Goal: Task Accomplishment & Management: Manage account settings

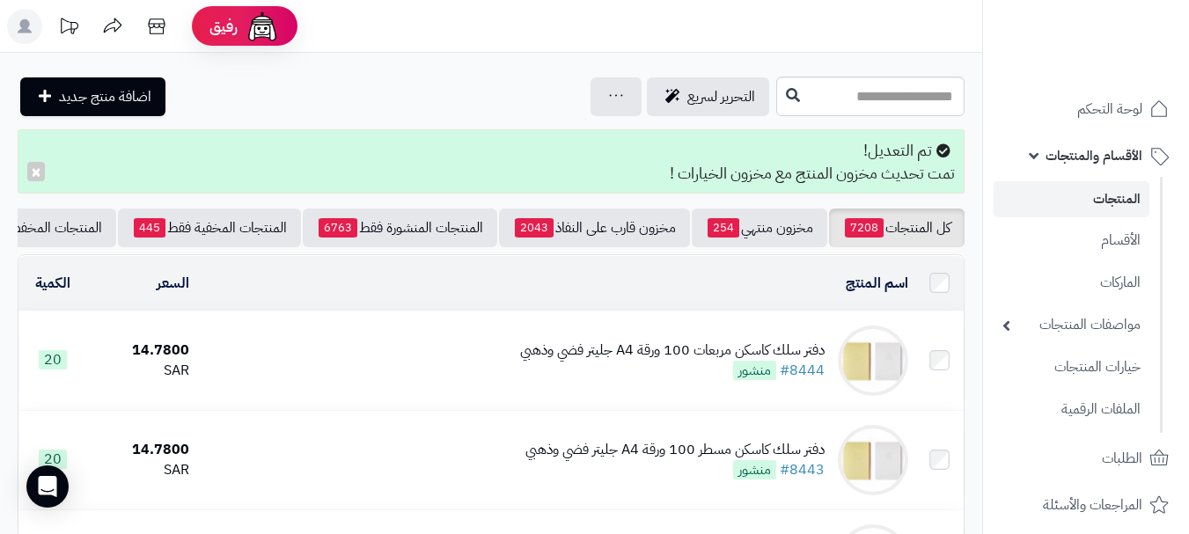
click at [1096, 163] on span "الأقسام والمنتجات" at bounding box center [1094, 155] width 97 height 25
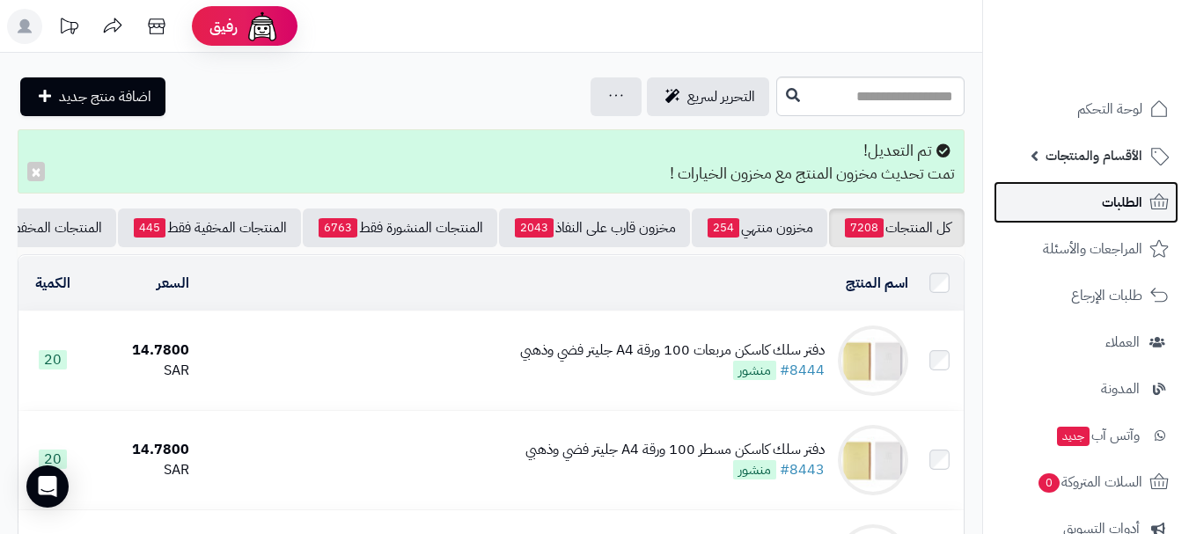
click at [1098, 201] on link "الطلبات" at bounding box center [1086, 202] width 185 height 42
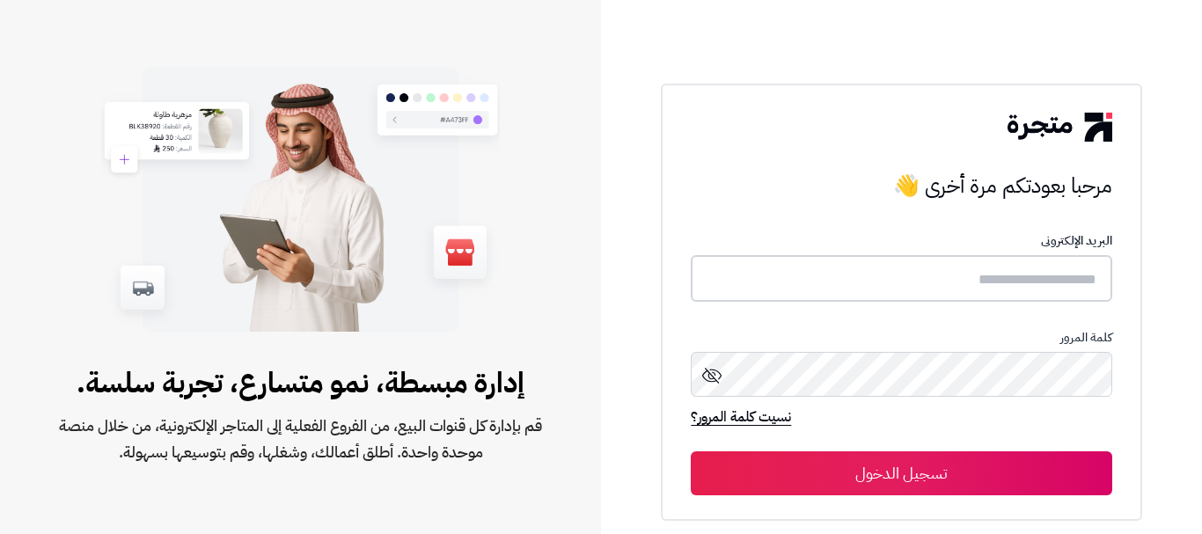
type input "****"
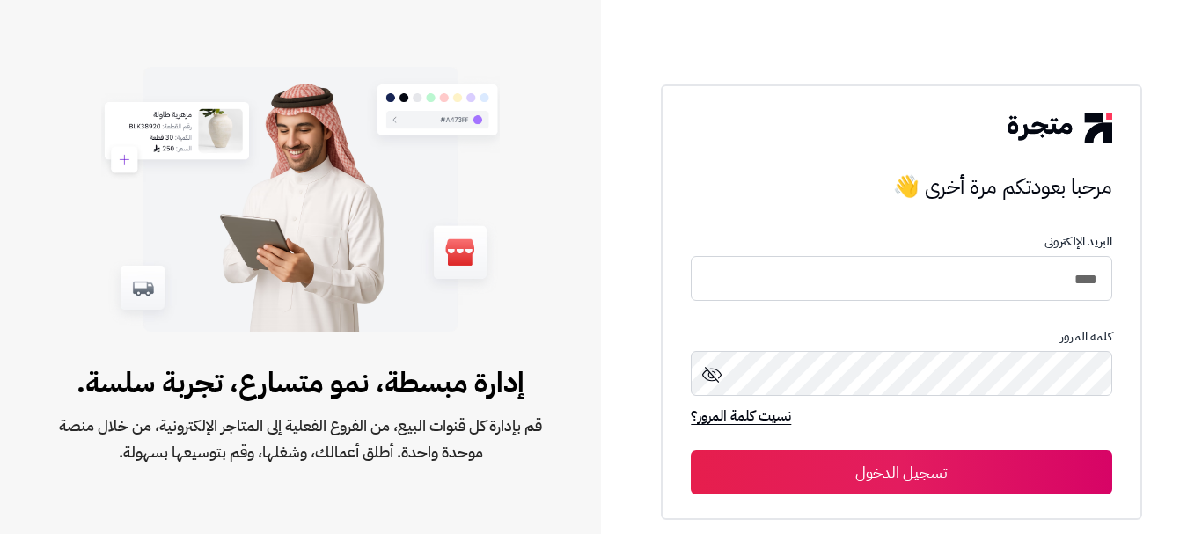
click at [901, 474] on button "تسجيل الدخول" at bounding box center [901, 473] width 421 height 44
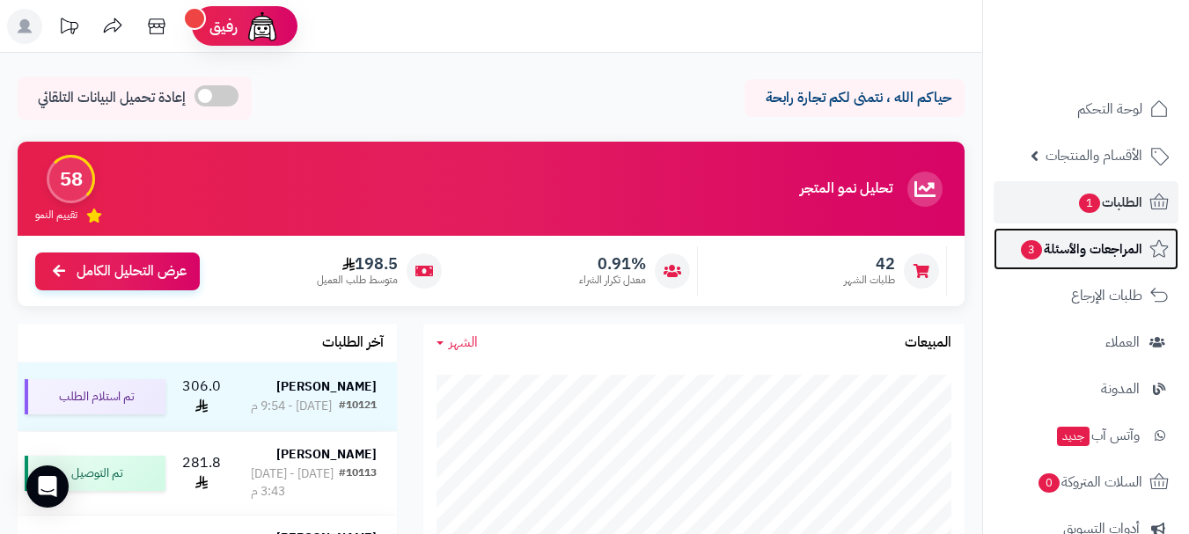
click at [1081, 245] on span "المراجعات والأسئلة 3" at bounding box center [1080, 249] width 123 height 25
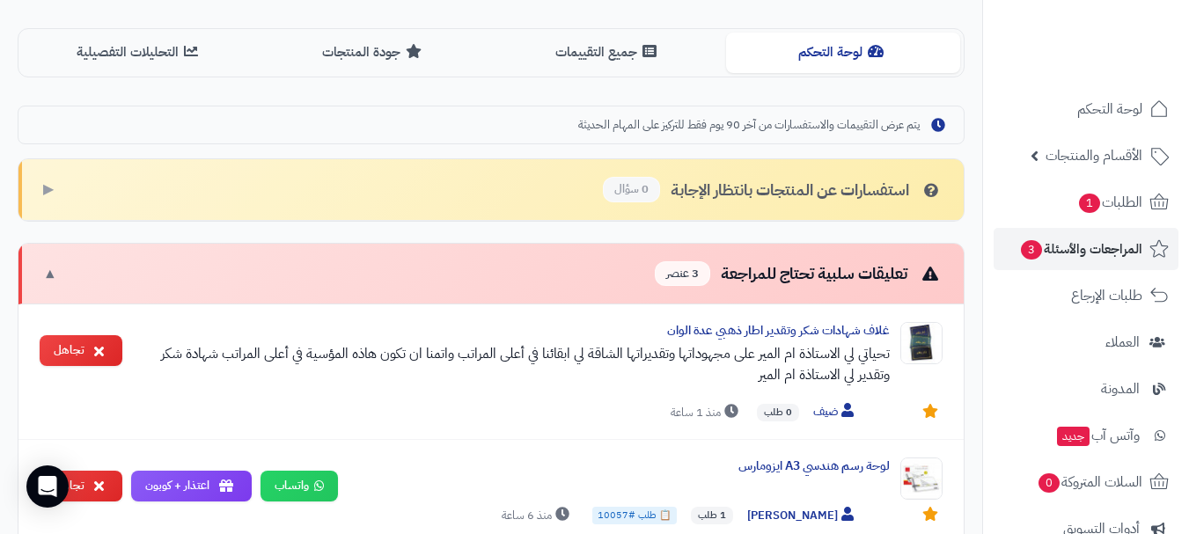
scroll to position [448, 0]
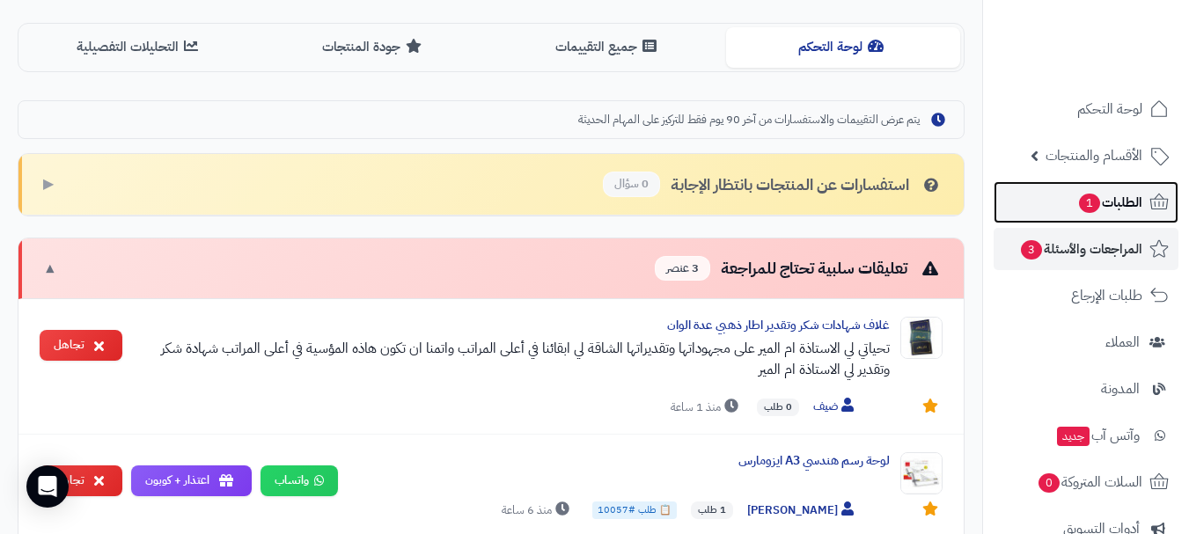
click at [1105, 199] on span "الطلبات 1" at bounding box center [1109, 202] width 65 height 25
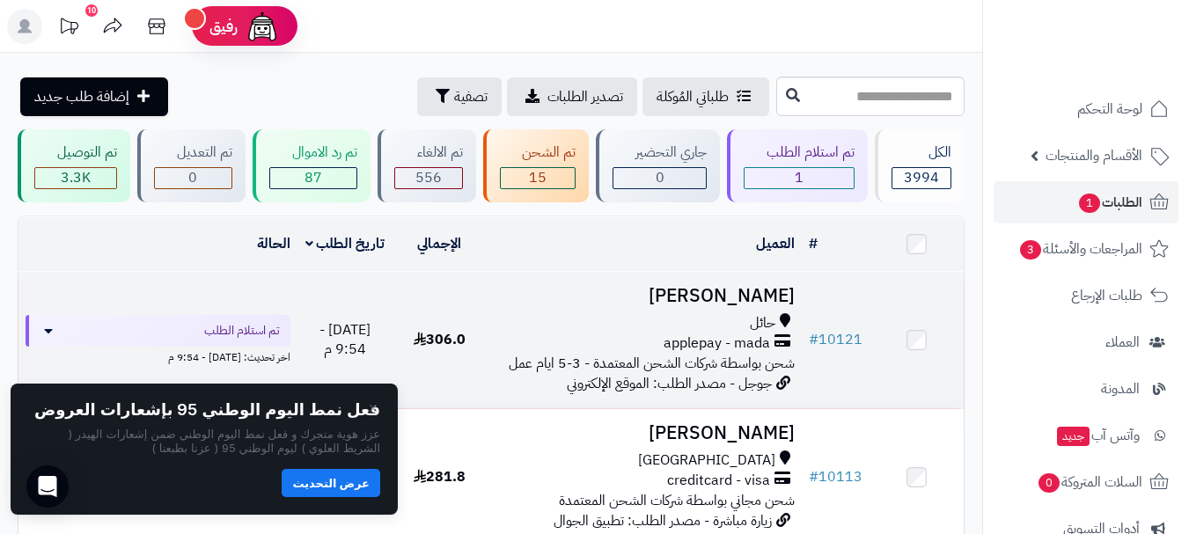
click at [756, 302] on h3 "Saleh Alnasser" at bounding box center [644, 296] width 301 height 20
